Goal: Navigation & Orientation: Find specific page/section

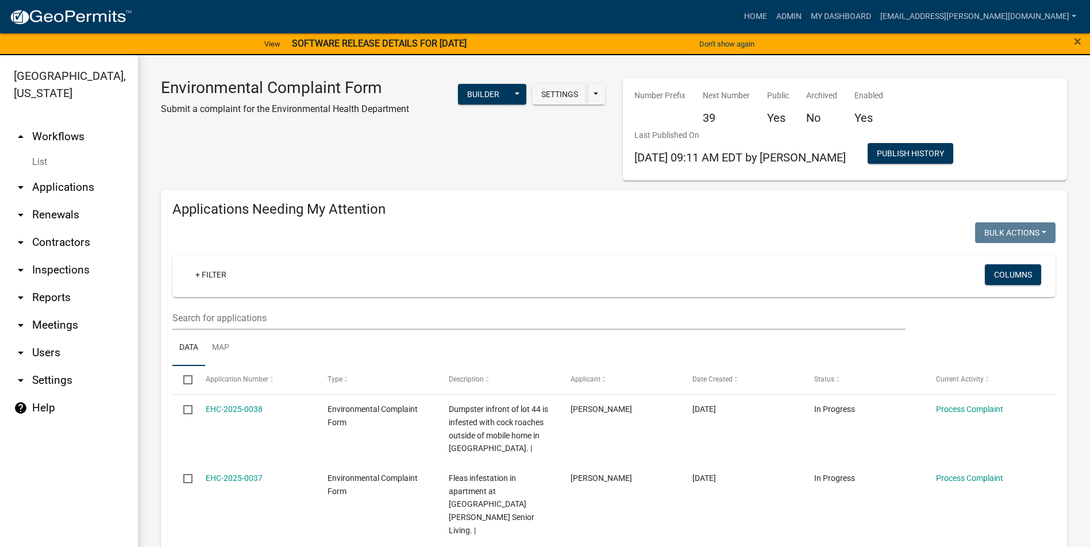
select select "1: 25"
click at [806, 17] on link "Admin" at bounding box center [789, 17] width 34 height 22
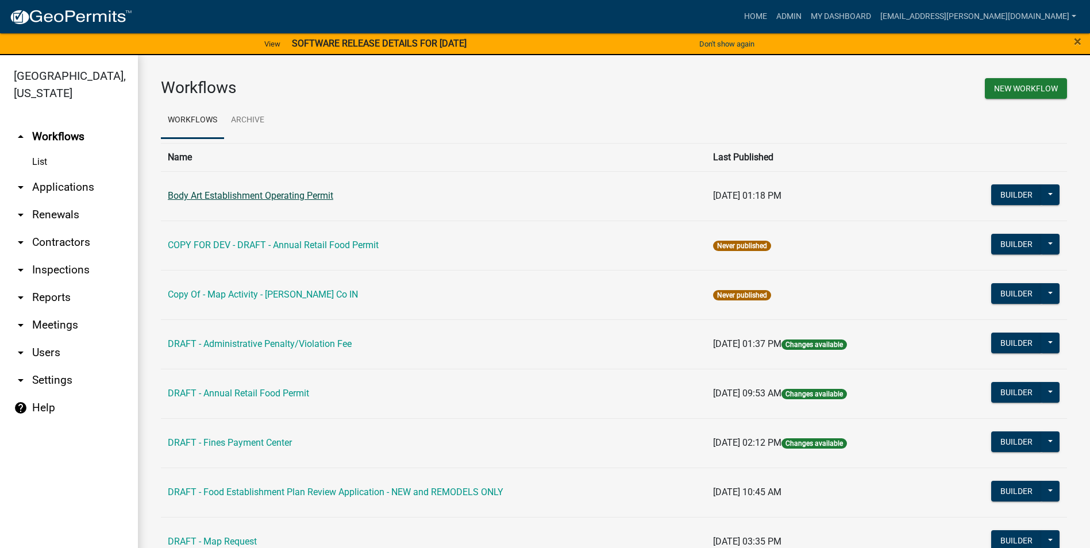
click at [289, 201] on link "Body Art Establishment Operating Permit" at bounding box center [251, 195] width 166 height 11
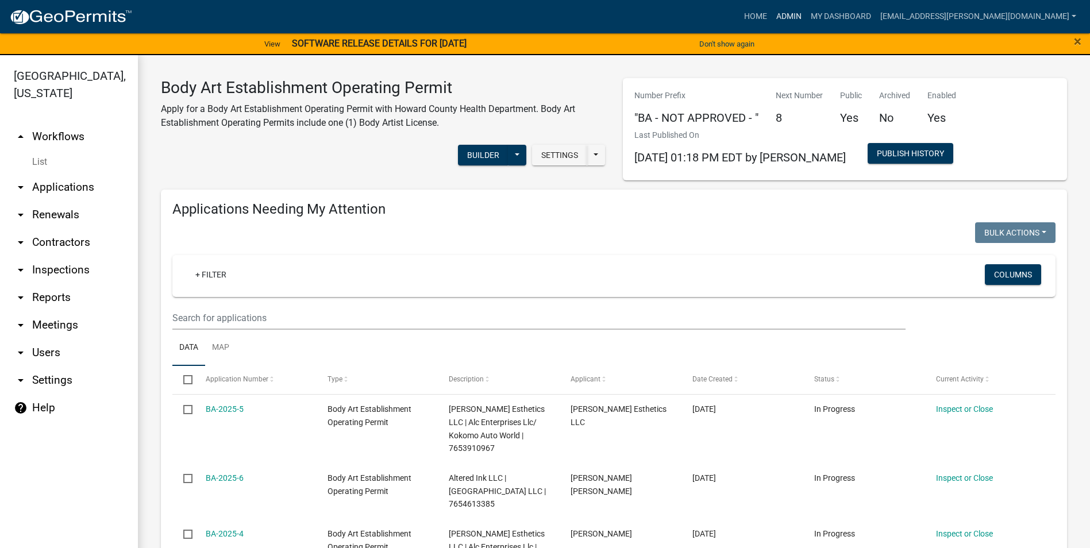
click at [806, 7] on link "Admin" at bounding box center [789, 17] width 34 height 22
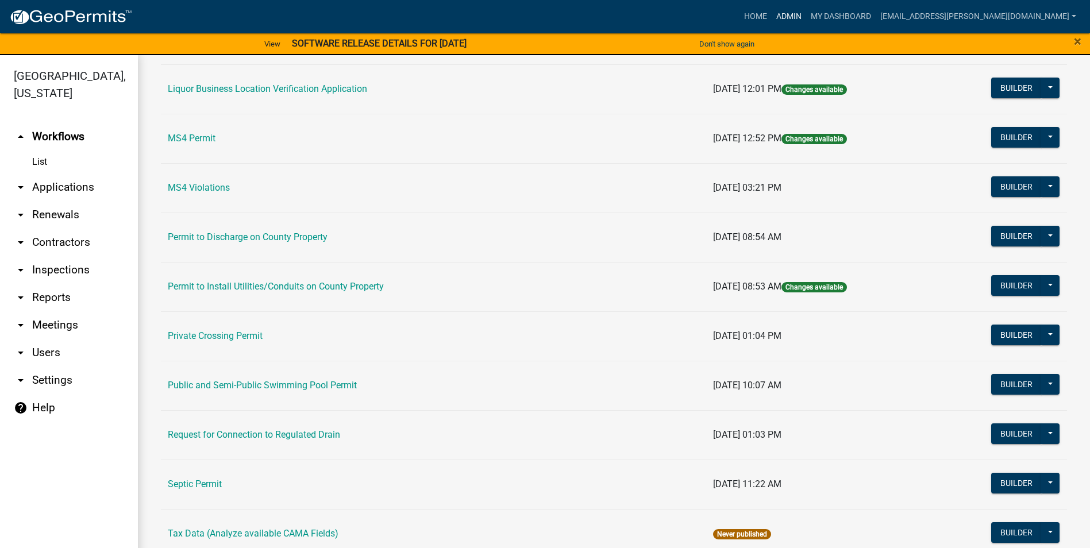
scroll to position [927, 0]
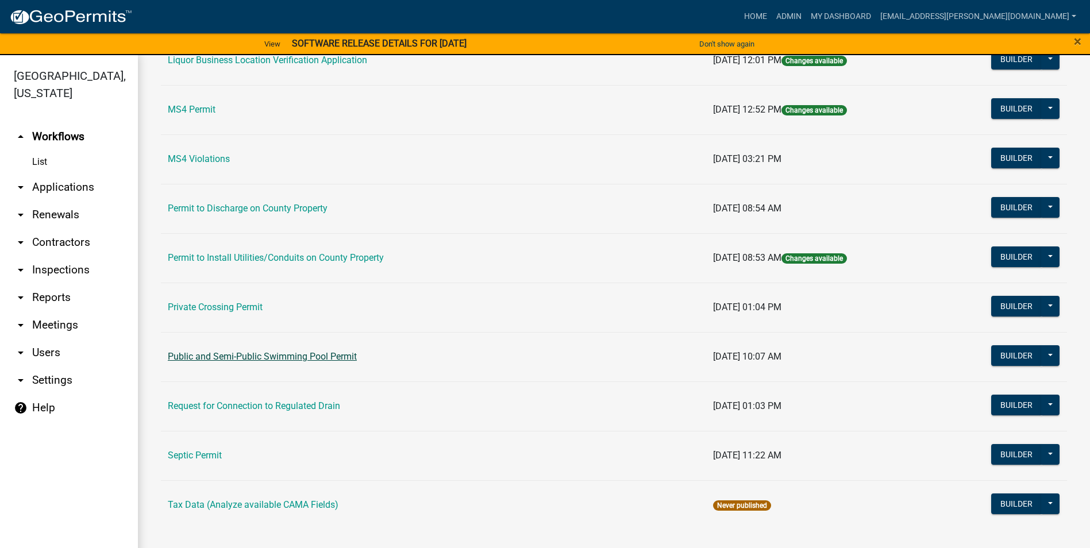
click at [290, 356] on link "Public and Semi-Public Swimming Pool Permit" at bounding box center [262, 356] width 189 height 11
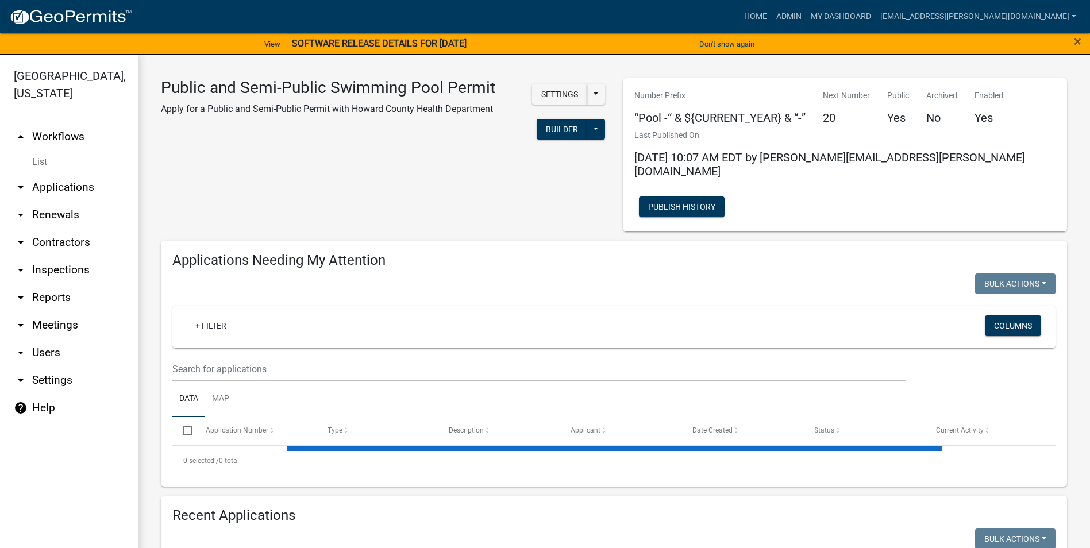
select select "1: 25"
